Goal: Find specific page/section: Find specific page/section

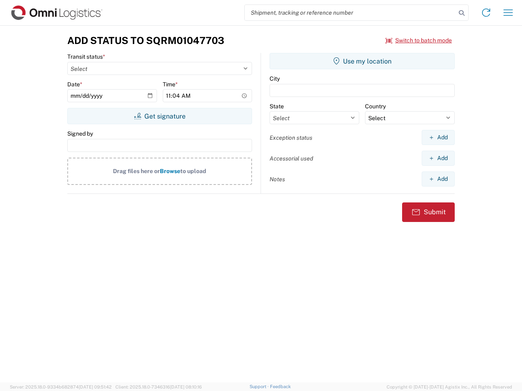
click at [350, 13] on input "search" at bounding box center [350, 12] width 211 height 15
click at [462, 13] on icon at bounding box center [461, 12] width 11 height 11
click at [486, 13] on icon at bounding box center [486, 12] width 13 height 13
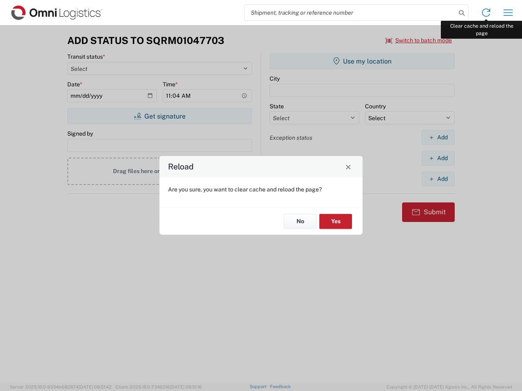
click at [508, 13] on div "Reload Are you sure, you want to clear cache and reload the page? No Yes" at bounding box center [261, 195] width 522 height 391
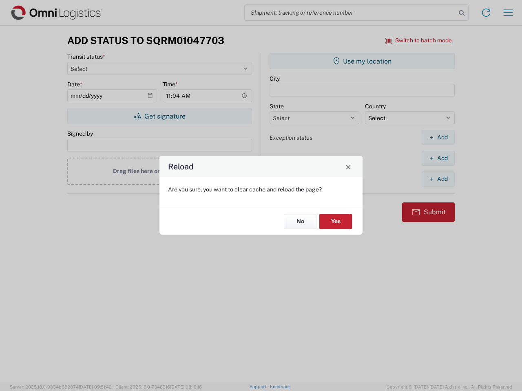
click at [419, 40] on div "Reload Are you sure, you want to clear cache and reload the page? No Yes" at bounding box center [261, 195] width 522 height 391
click at [159, 116] on div "Reload Are you sure, you want to clear cache and reload the page? No Yes" at bounding box center [261, 195] width 522 height 391
click at [362, 61] on div "Reload Are you sure, you want to clear cache and reload the page? No Yes" at bounding box center [261, 195] width 522 height 391
click at [438, 137] on div "Reload Are you sure, you want to clear cache and reload the page? No Yes" at bounding box center [261, 195] width 522 height 391
click at [438, 158] on div "Reload Are you sure, you want to clear cache and reload the page? No Yes" at bounding box center [261, 195] width 522 height 391
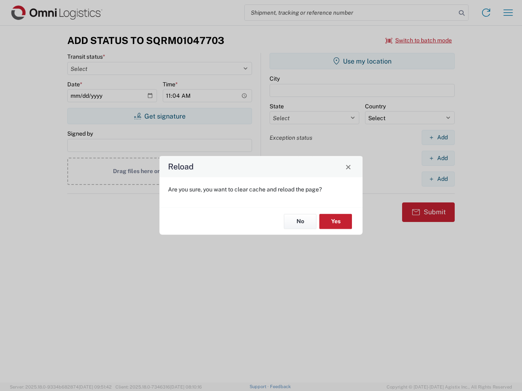
click at [438, 179] on div "Reload Are you sure, you want to clear cache and reload the page? No Yes" at bounding box center [261, 195] width 522 height 391
